Goal: Task Accomplishment & Management: Use online tool/utility

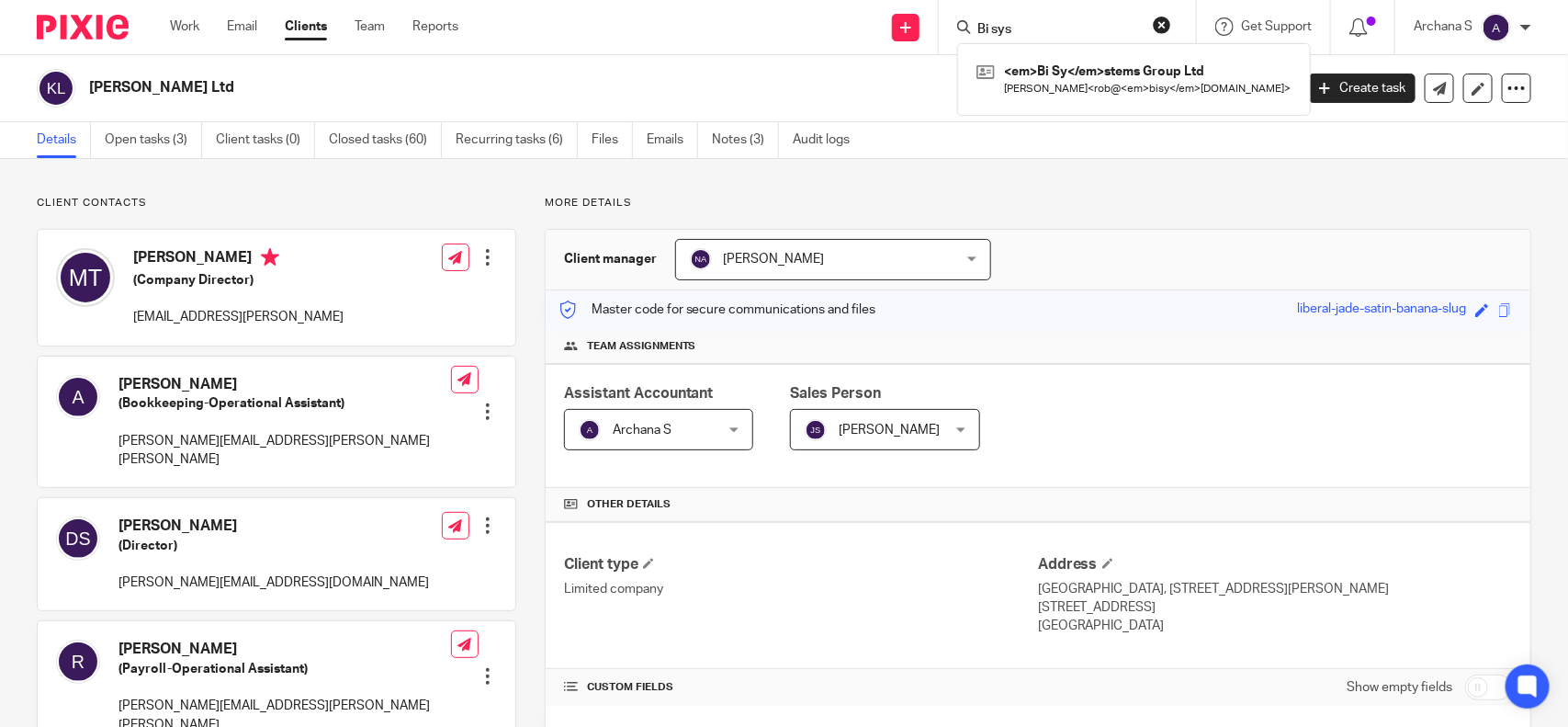
type input "Bi sys"
drag, startPoint x: 0, startPoint y: 0, endPoint x: 1068, endPoint y: 76, distance: 1070.7
click at [1068, 81] on link at bounding box center [1134, 78] width 324 height 42
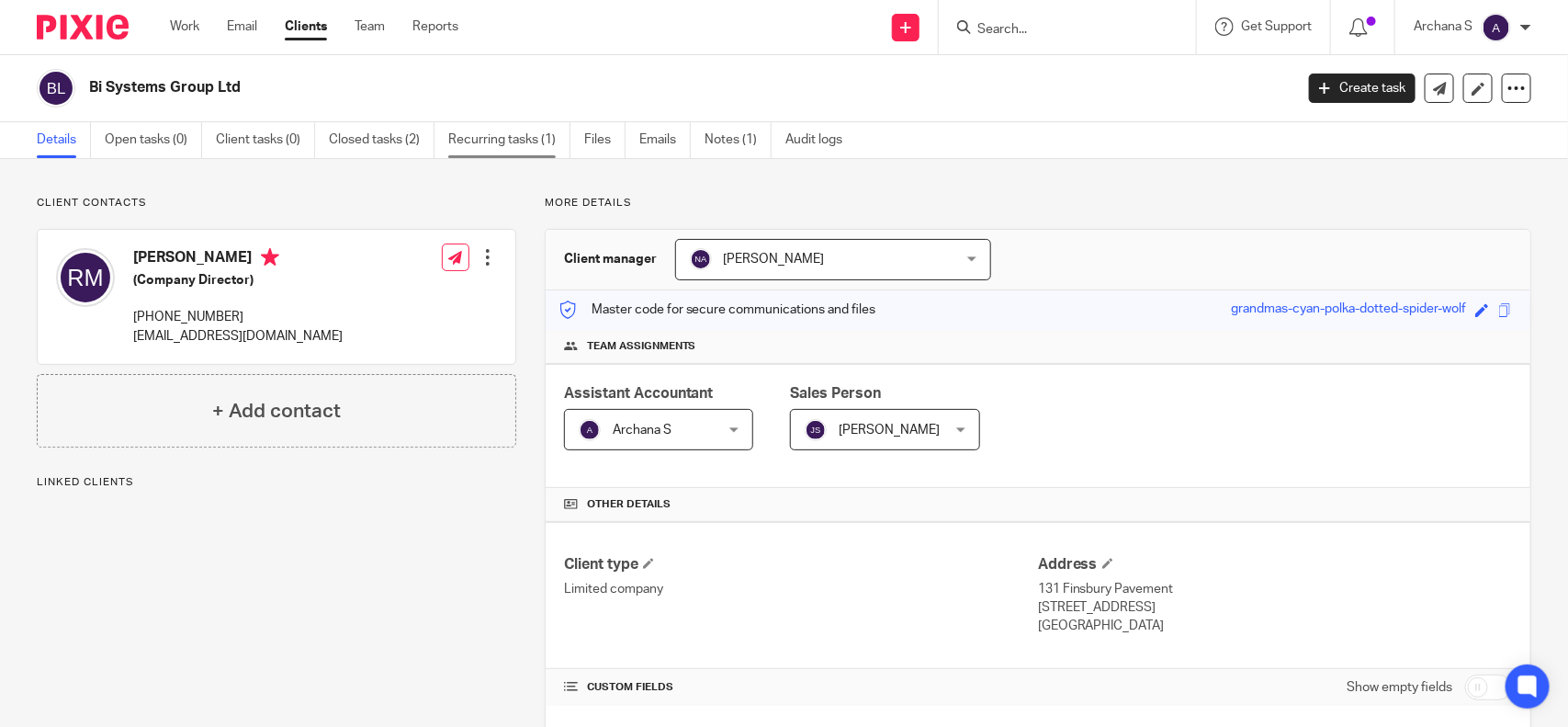
click at [552, 140] on link "Recurring tasks (1)" at bounding box center [508, 139] width 122 height 36
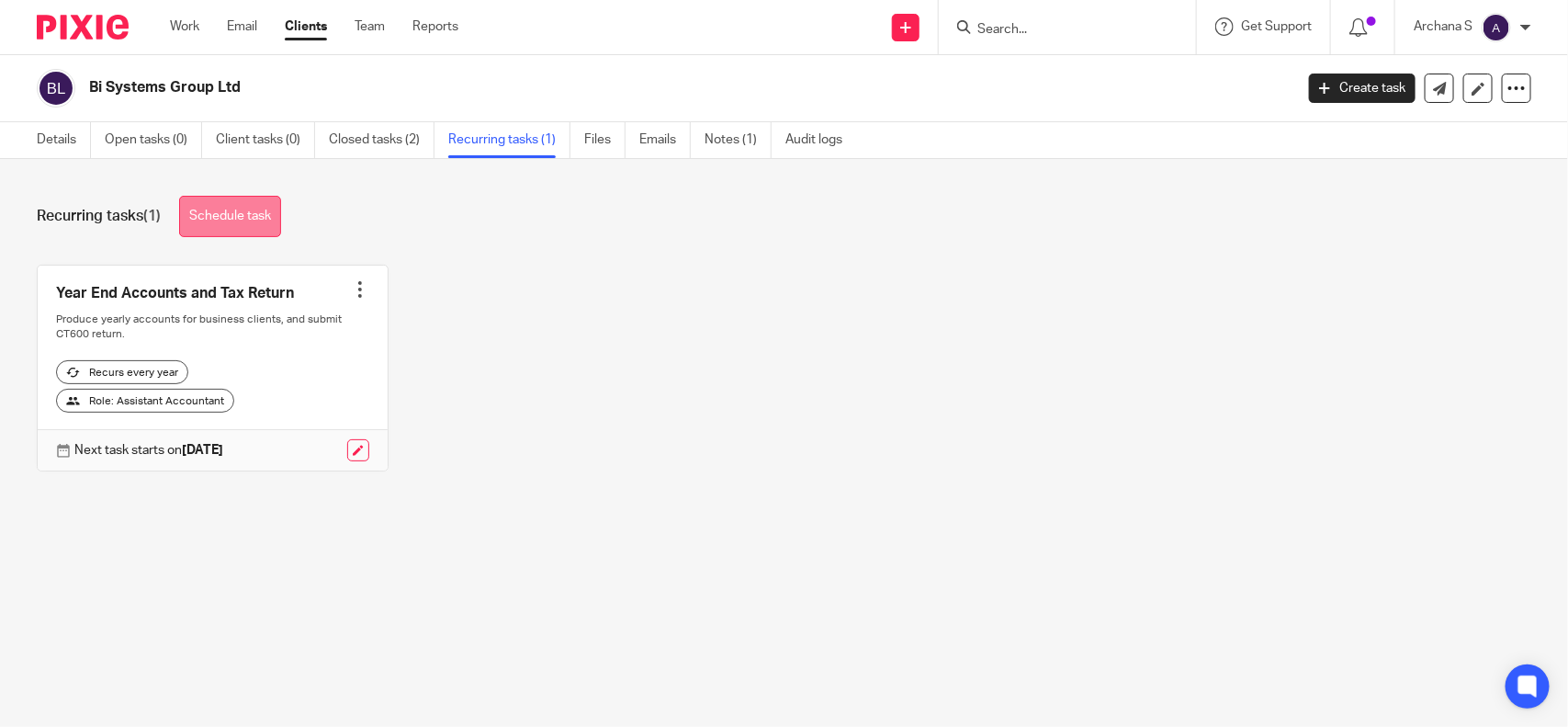
click at [232, 221] on link "Schedule task" at bounding box center [231, 217] width 102 height 41
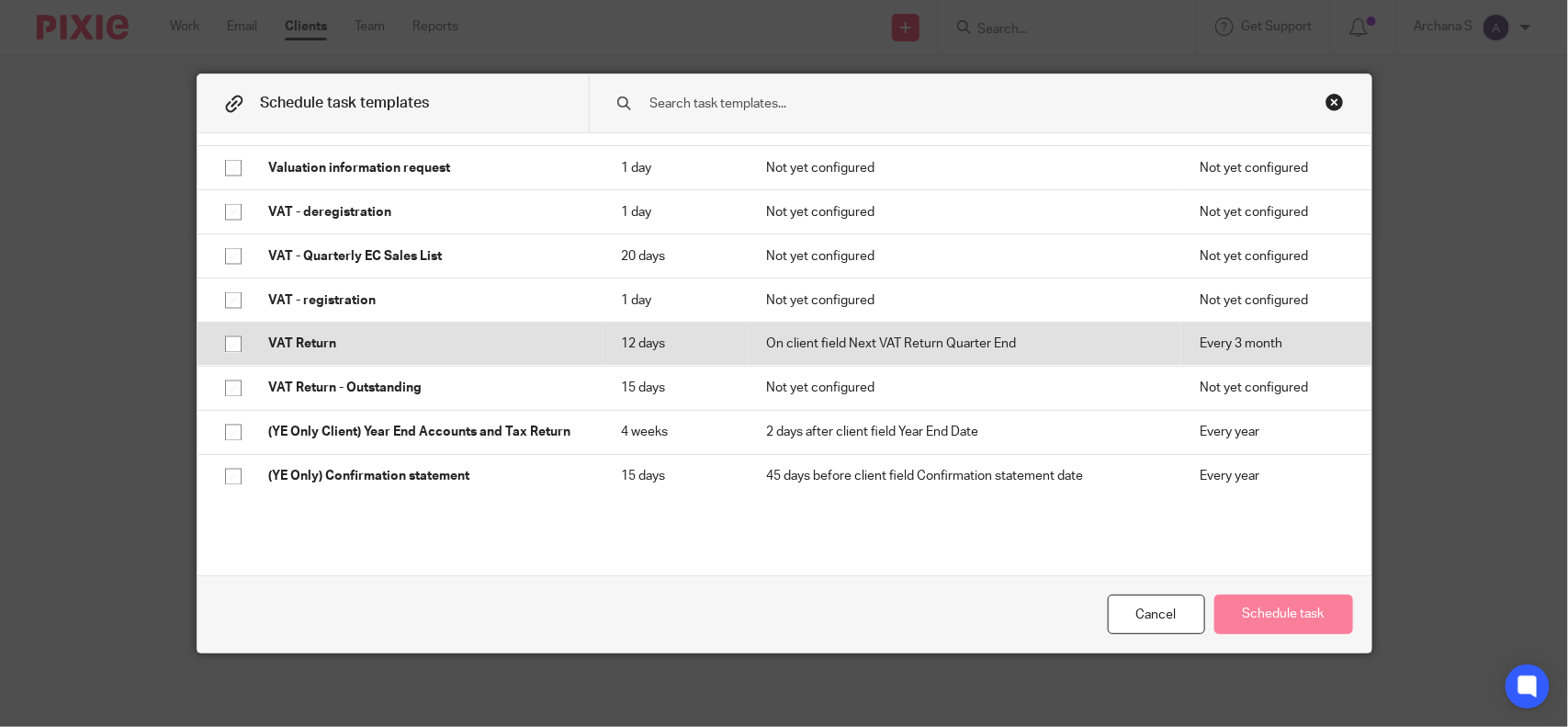
scroll to position [1393, 0]
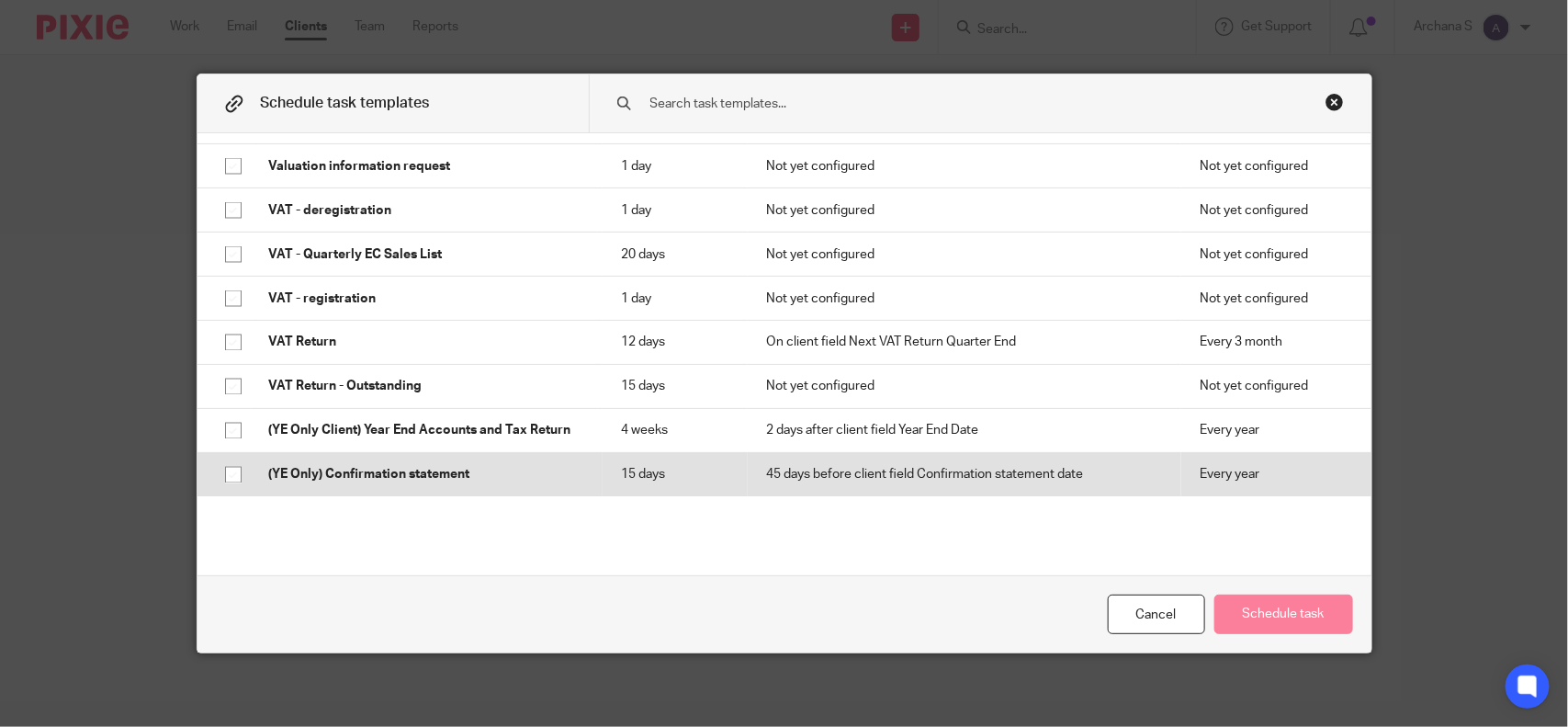
click at [220, 470] on input "checkbox" at bounding box center [233, 475] width 35 height 35
checkbox input "true"
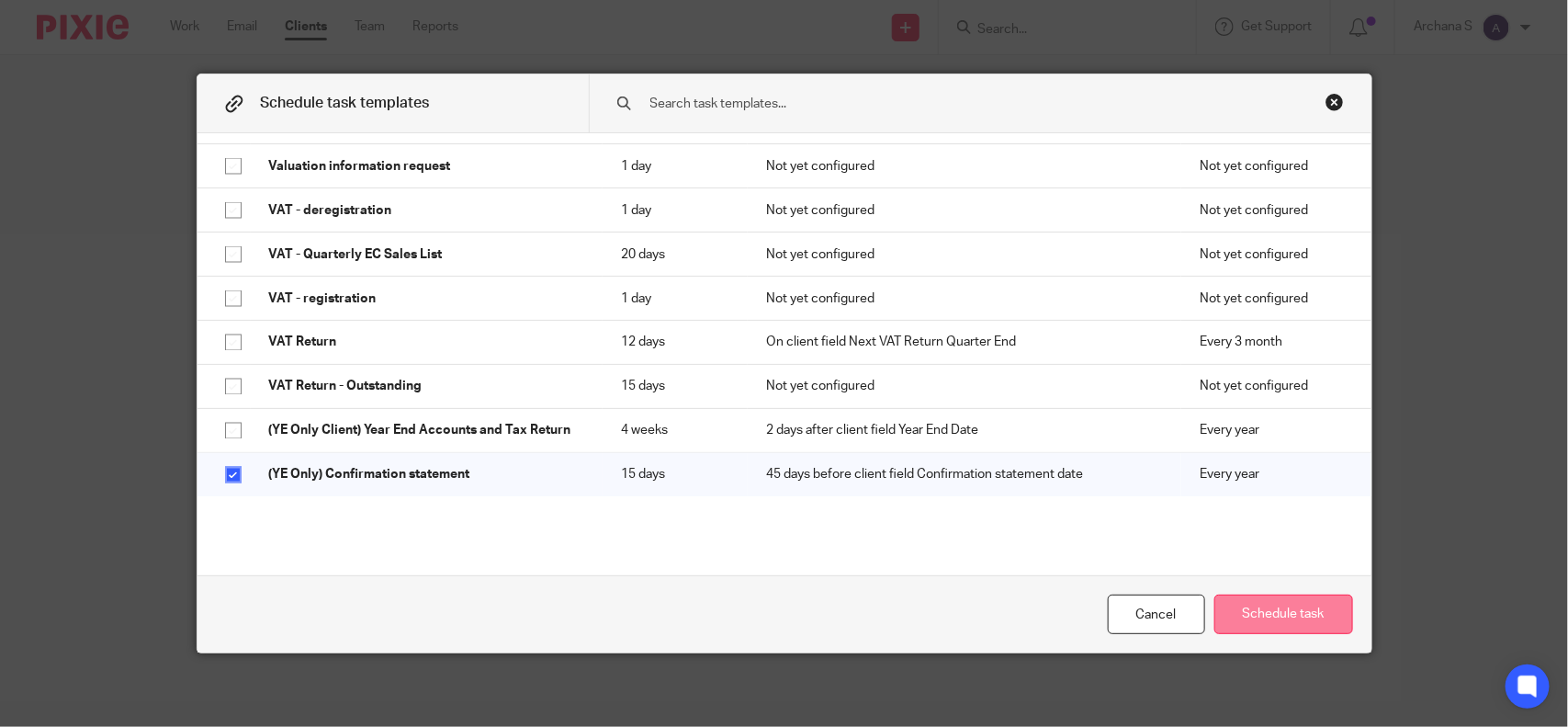
click at [1302, 607] on button "Schedule task" at bounding box center [1284, 615] width 138 height 40
